Goal: Task Accomplishment & Management: Manage account settings

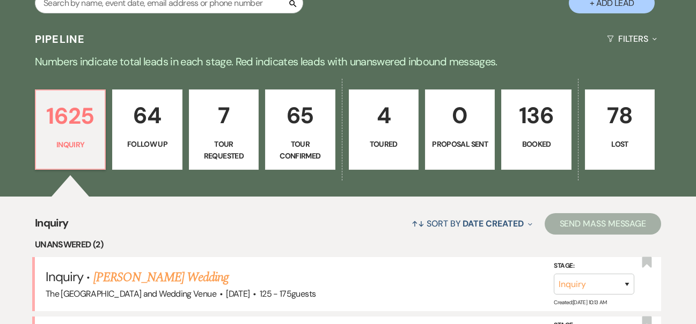
scroll to position [328, 0]
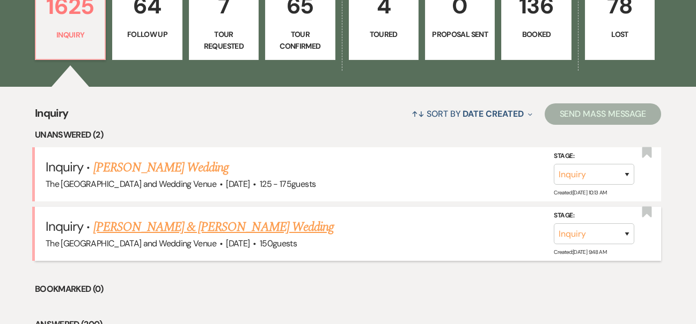
click at [203, 225] on link "[PERSON_NAME] & [PERSON_NAME] Wedding" at bounding box center [213, 227] width 240 height 19
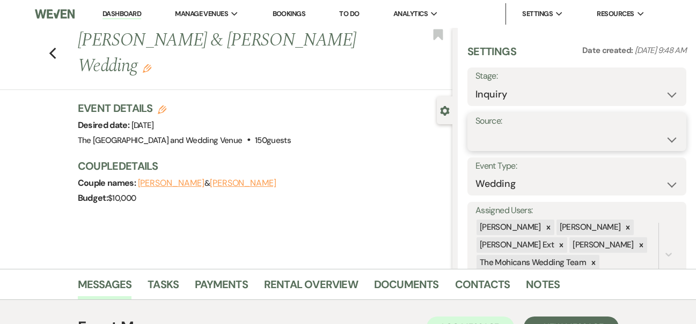
click at [543, 135] on select "Weven Venue Website Instagram Facebook Pinterest Google The Knot Wedding Wire H…" at bounding box center [576, 139] width 203 height 21
select select "5"
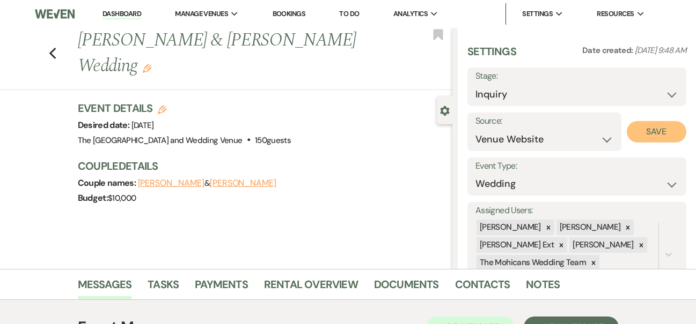
click at [654, 128] on button "Save" at bounding box center [656, 131] width 60 height 21
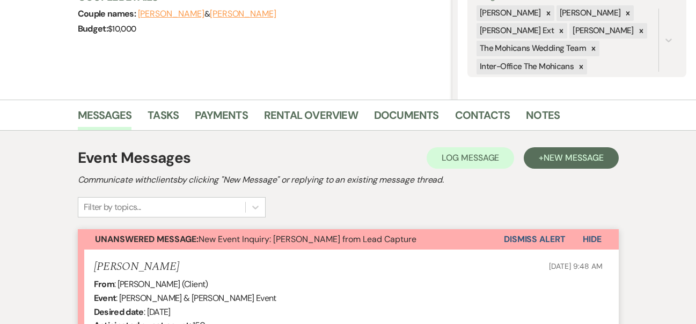
scroll to position [202, 0]
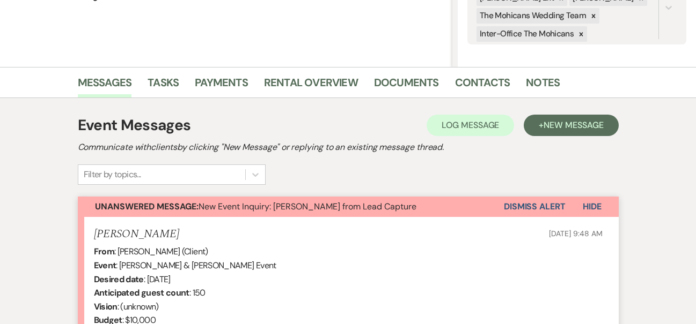
click at [527, 206] on button "Dismiss Alert" at bounding box center [535, 207] width 62 height 20
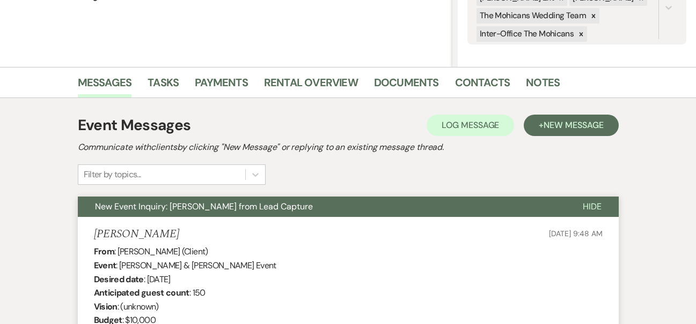
scroll to position [0, 0]
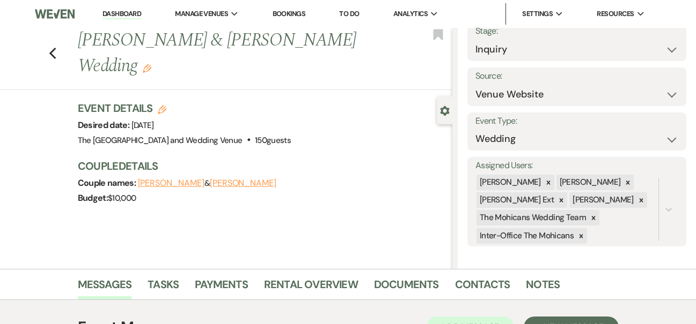
click at [131, 14] on link "Dashboard" at bounding box center [121, 14] width 39 height 10
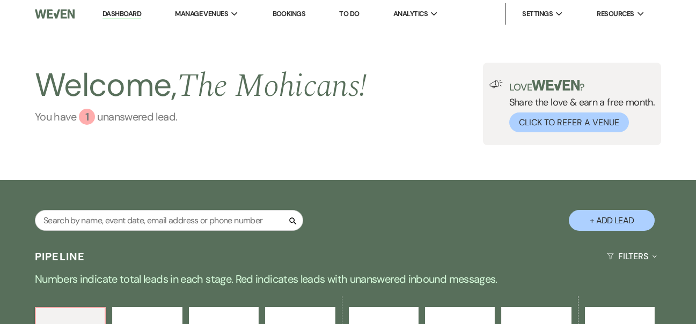
scroll to position [414, 0]
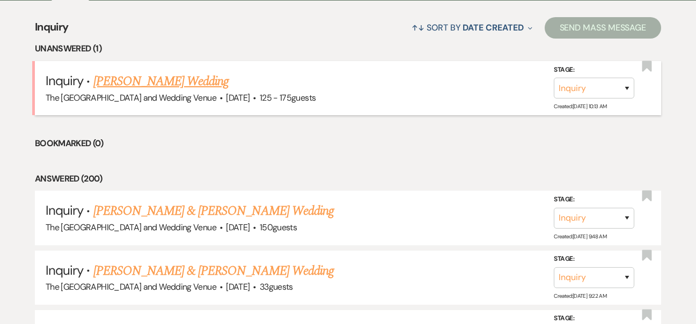
click at [149, 83] on link "[PERSON_NAME] Wedding" at bounding box center [161, 81] width 136 height 19
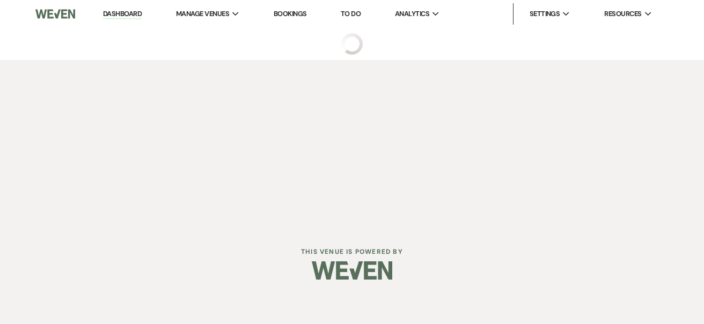
select select "3"
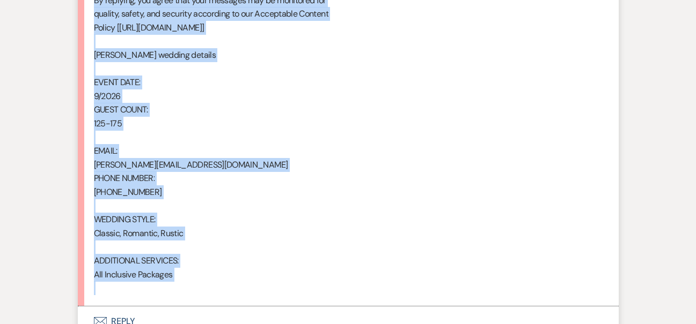
scroll to position [812, 0]
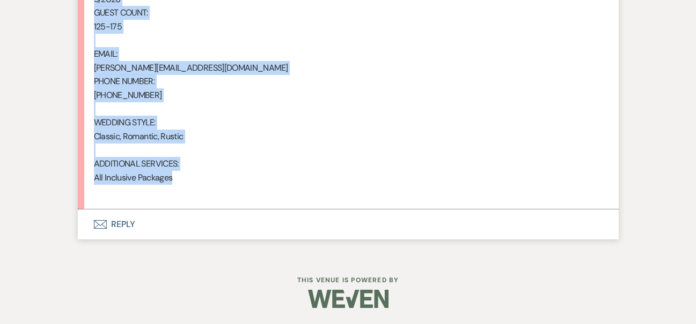
drag, startPoint x: 94, startPoint y: 57, endPoint x: 254, endPoint y: 180, distance: 201.1
copy div "From : [PERSON_NAME] Event : [PERSON_NAME] Event Desired date : [DATE] Anticipa…"
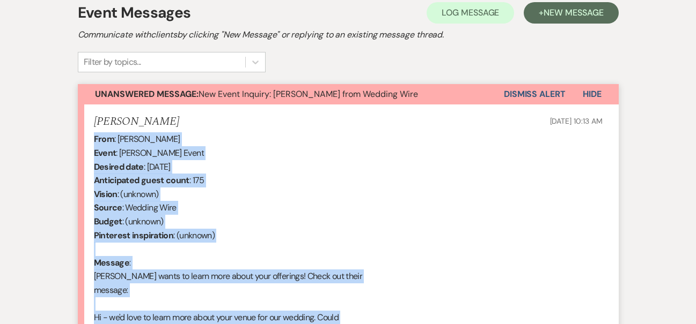
scroll to position [309, 0]
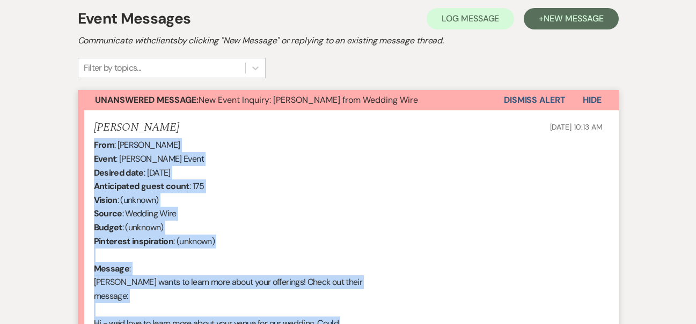
click at [524, 101] on button "Dismiss Alert" at bounding box center [535, 100] width 62 height 20
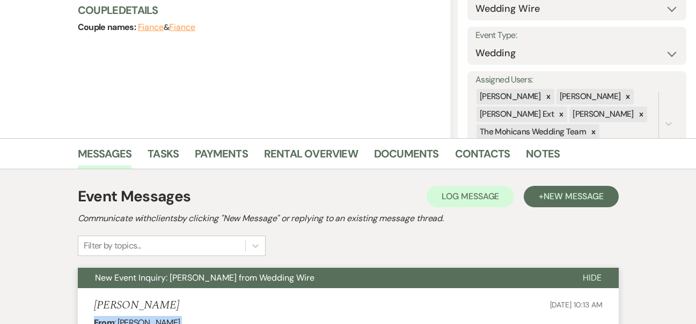
scroll to position [0, 0]
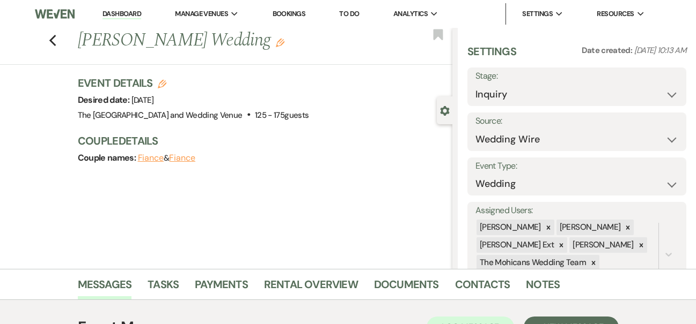
click at [117, 16] on link "Dashboard" at bounding box center [121, 14] width 39 height 10
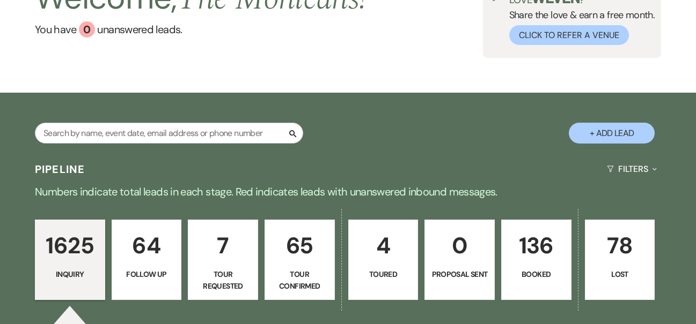
scroll to position [110, 0]
